Goal: Navigation & Orientation: Understand site structure

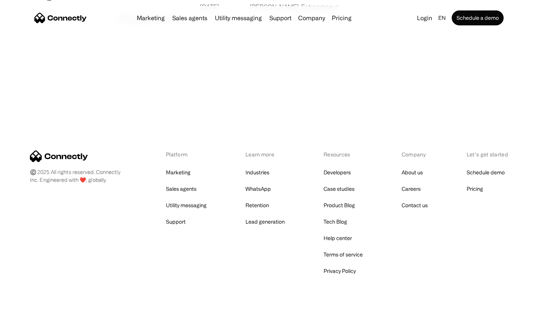
scroll to position [1435, 0]
